Goal: Use online tool/utility: Use online tool/utility

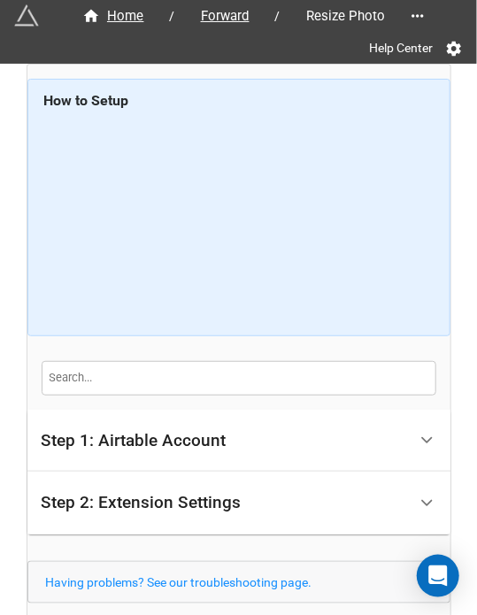
scroll to position [123, 0]
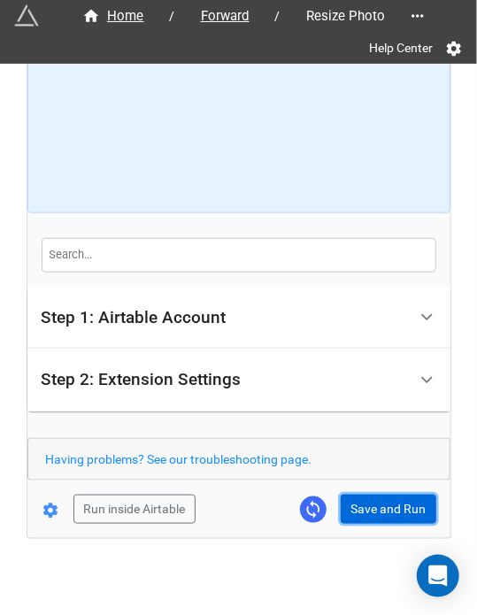
click at [384, 498] on button "Save and Run" at bounding box center [389, 510] width 96 height 30
click at [387, 496] on button "Save and Run" at bounding box center [389, 510] width 96 height 30
click at [379, 511] on button "Save and Run" at bounding box center [389, 510] width 96 height 30
click at [376, 504] on button "Save and Run" at bounding box center [389, 510] width 96 height 30
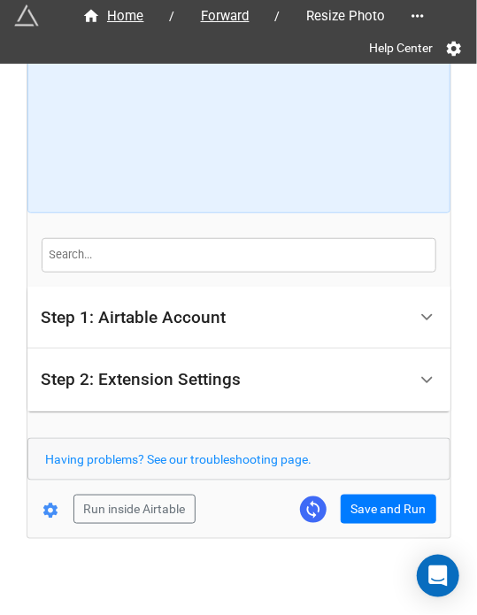
click at [405, 489] on form "How to Setup Step 1: Airtable Account Airtable User API Key Manna-Sinsub Airtab…" at bounding box center [238, 240] width 423 height 568
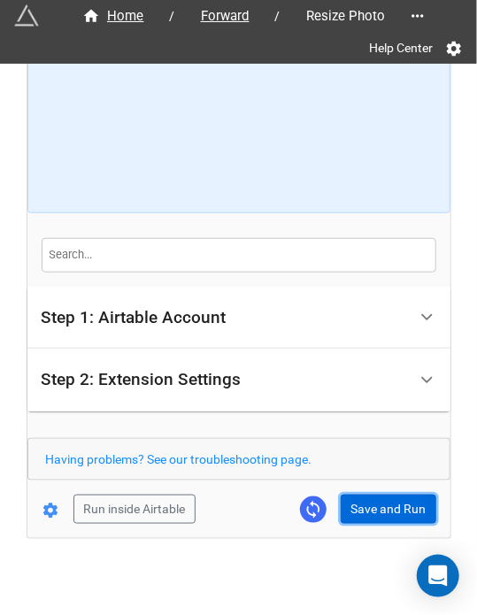
click at [396, 505] on button "Save and Run" at bounding box center [389, 510] width 96 height 30
click at [351, 501] on button "Save and Run" at bounding box center [389, 510] width 96 height 30
click at [357, 507] on button "Save and Run" at bounding box center [389, 510] width 96 height 30
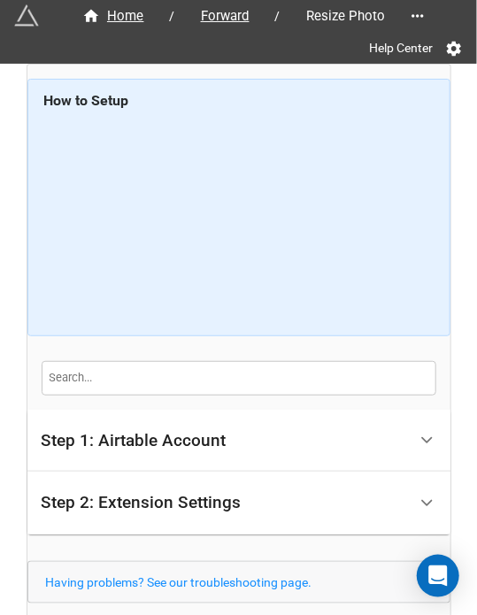
scroll to position [130, 0]
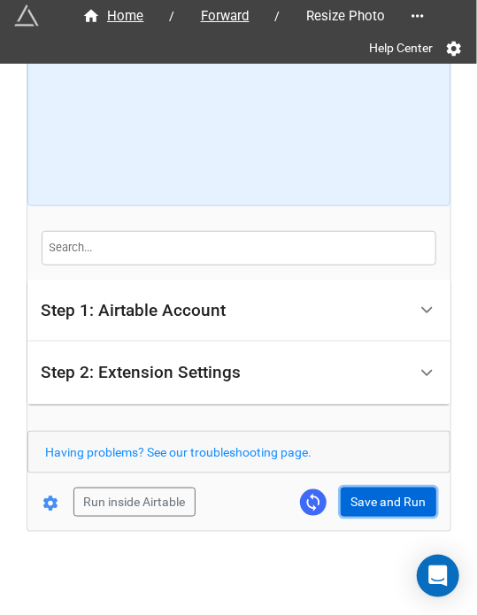
click at [365, 513] on button "Save and Run" at bounding box center [389, 503] width 96 height 30
click at [371, 510] on button "Save and Run" at bounding box center [389, 503] width 96 height 30
drag, startPoint x: 377, startPoint y: 490, endPoint x: 429, endPoint y: 516, distance: 58.2
click at [377, 490] on button "Save and Run" at bounding box center [389, 503] width 96 height 30
click at [409, 494] on button "Save and Run" at bounding box center [389, 503] width 96 height 30
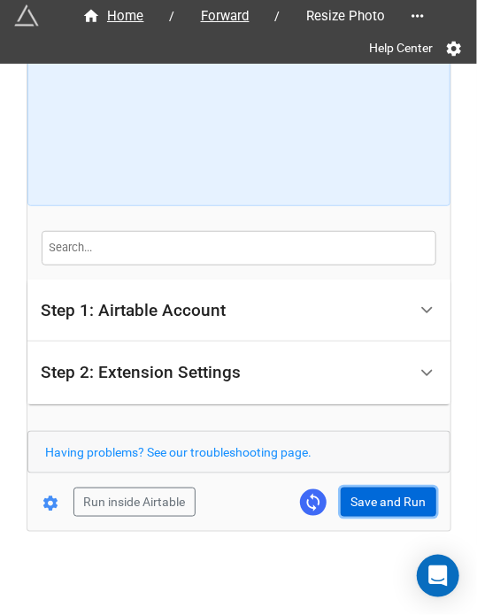
click at [365, 496] on button "Save and Run" at bounding box center [389, 503] width 96 height 30
click at [391, 489] on button "Save and Run" at bounding box center [389, 503] width 96 height 30
click at [398, 495] on button "Save and Run" at bounding box center [389, 503] width 96 height 30
drag, startPoint x: 408, startPoint y: 489, endPoint x: 419, endPoint y: 489, distance: 11.5
click at [408, 489] on button "Save and Run" at bounding box center [389, 503] width 96 height 30
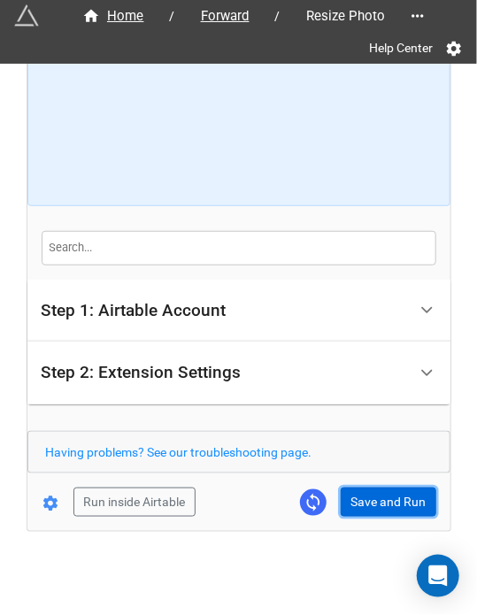
click at [366, 507] on button "Save and Run" at bounding box center [389, 503] width 96 height 30
click at [393, 509] on button "Save and Run" at bounding box center [389, 503] width 96 height 30
